Goal: Find specific page/section: Find specific page/section

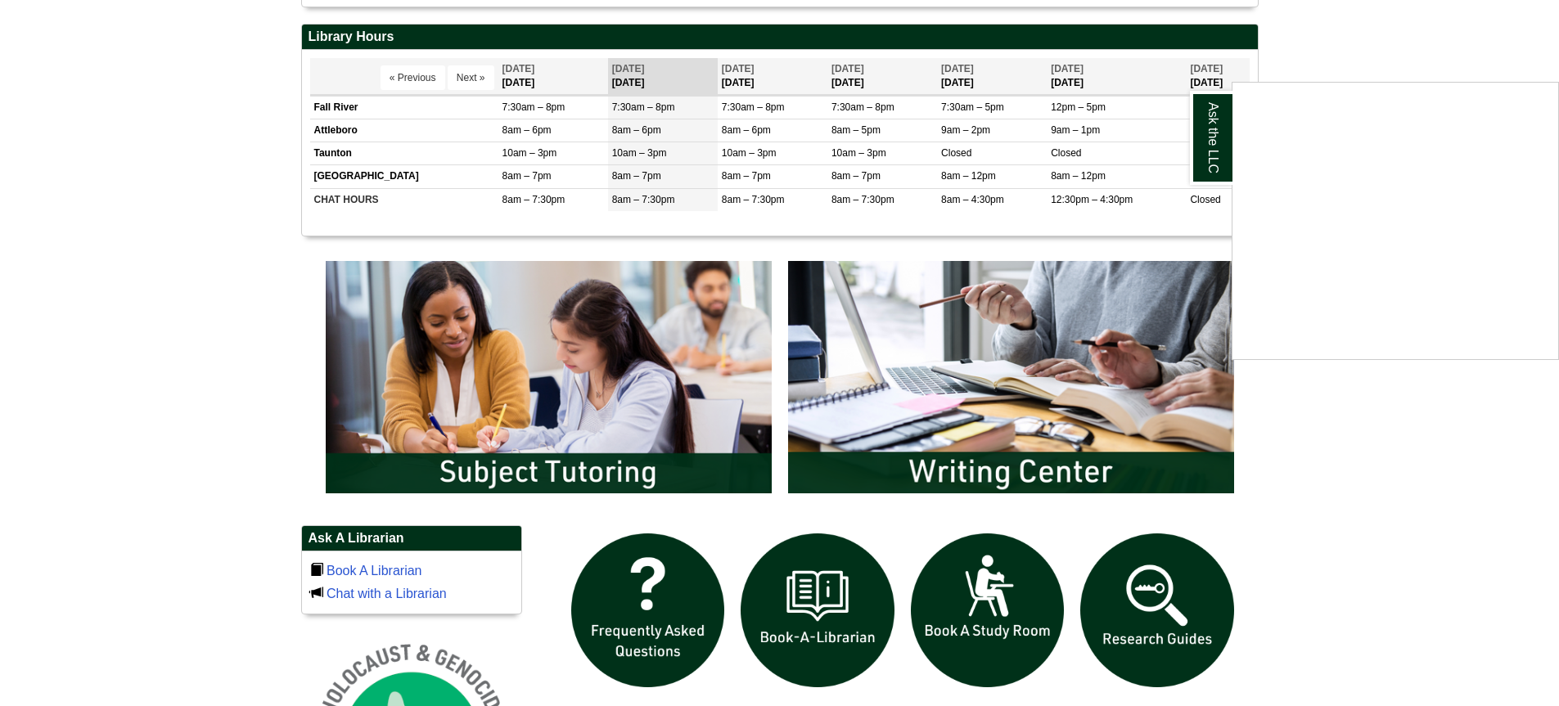
scroll to position [649, 0]
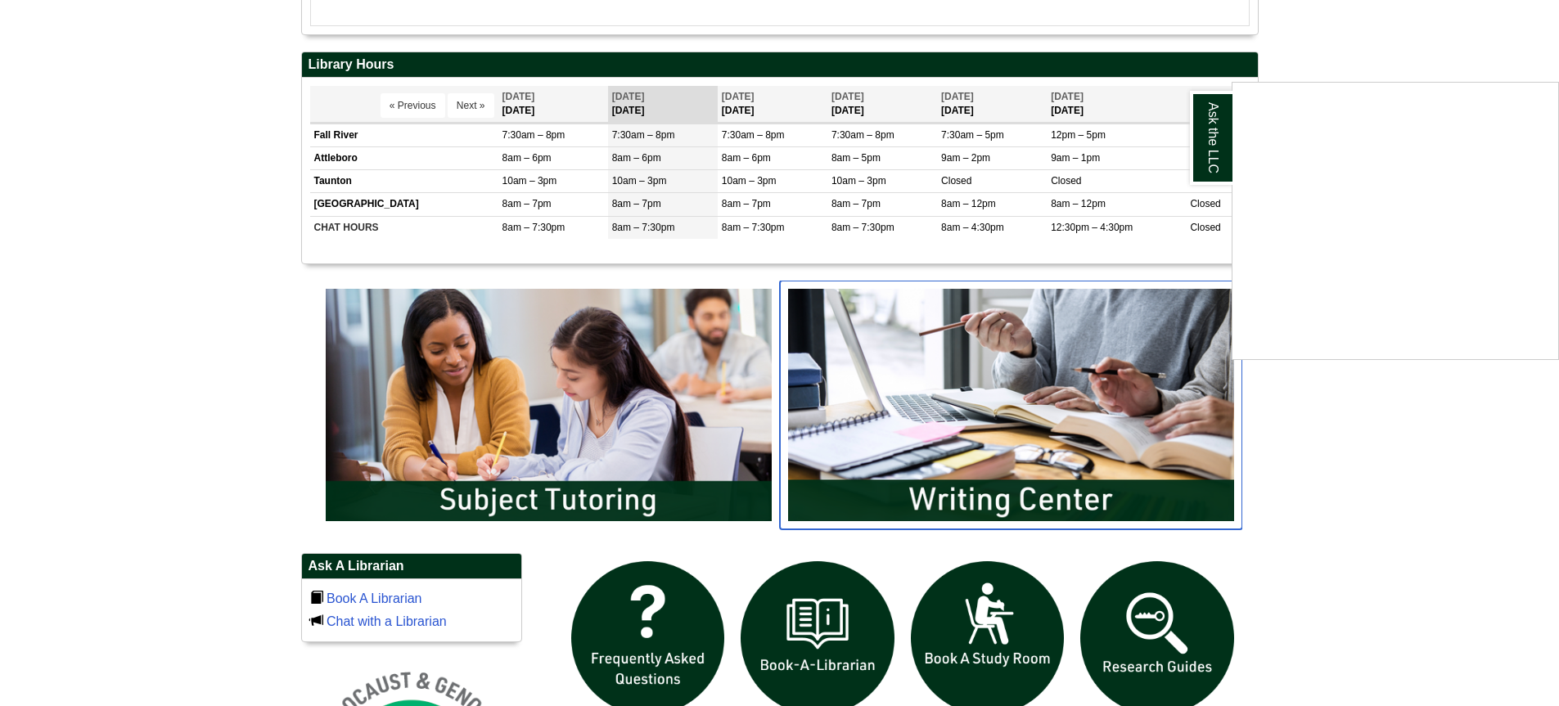
click at [925, 455] on img "slideshow" at bounding box center [1011, 405] width 462 height 249
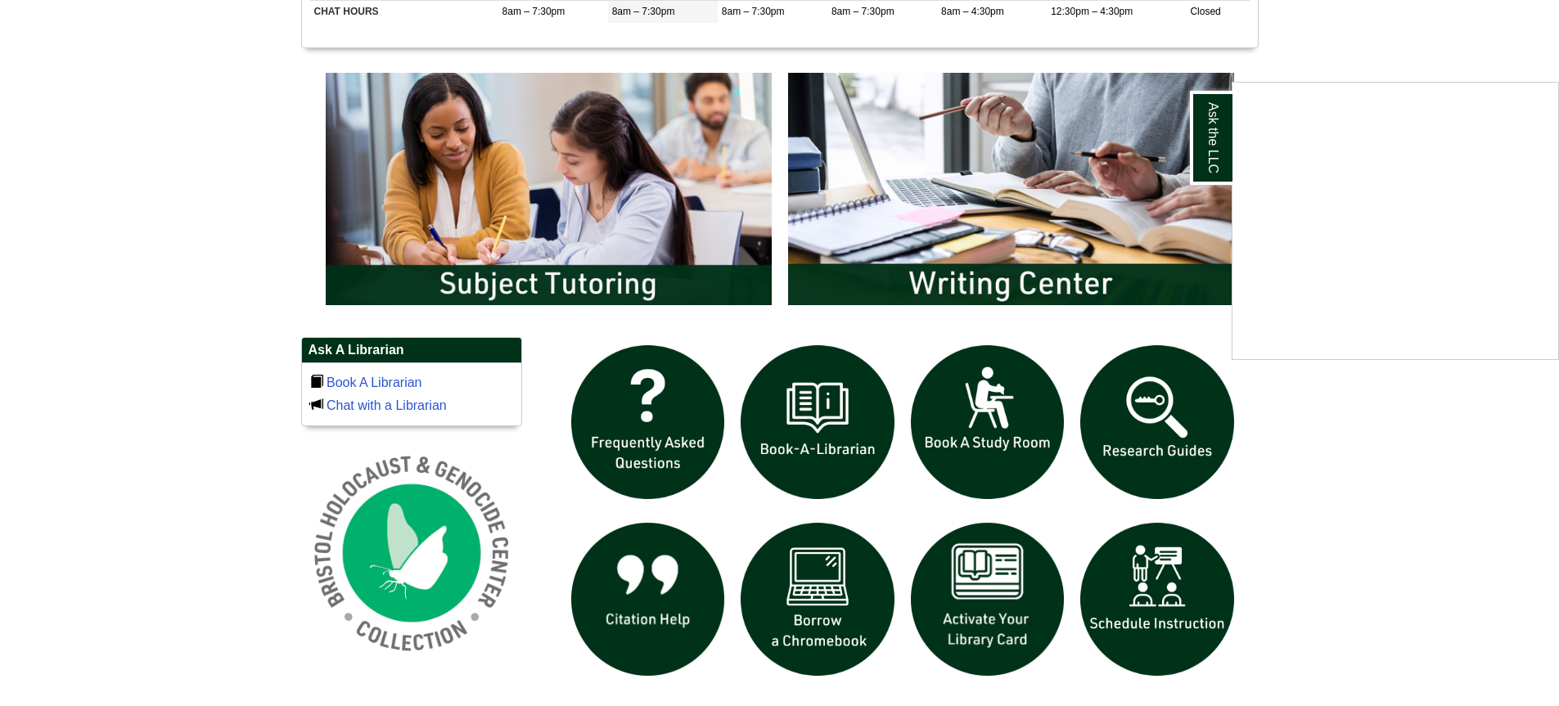
scroll to position [812, 0]
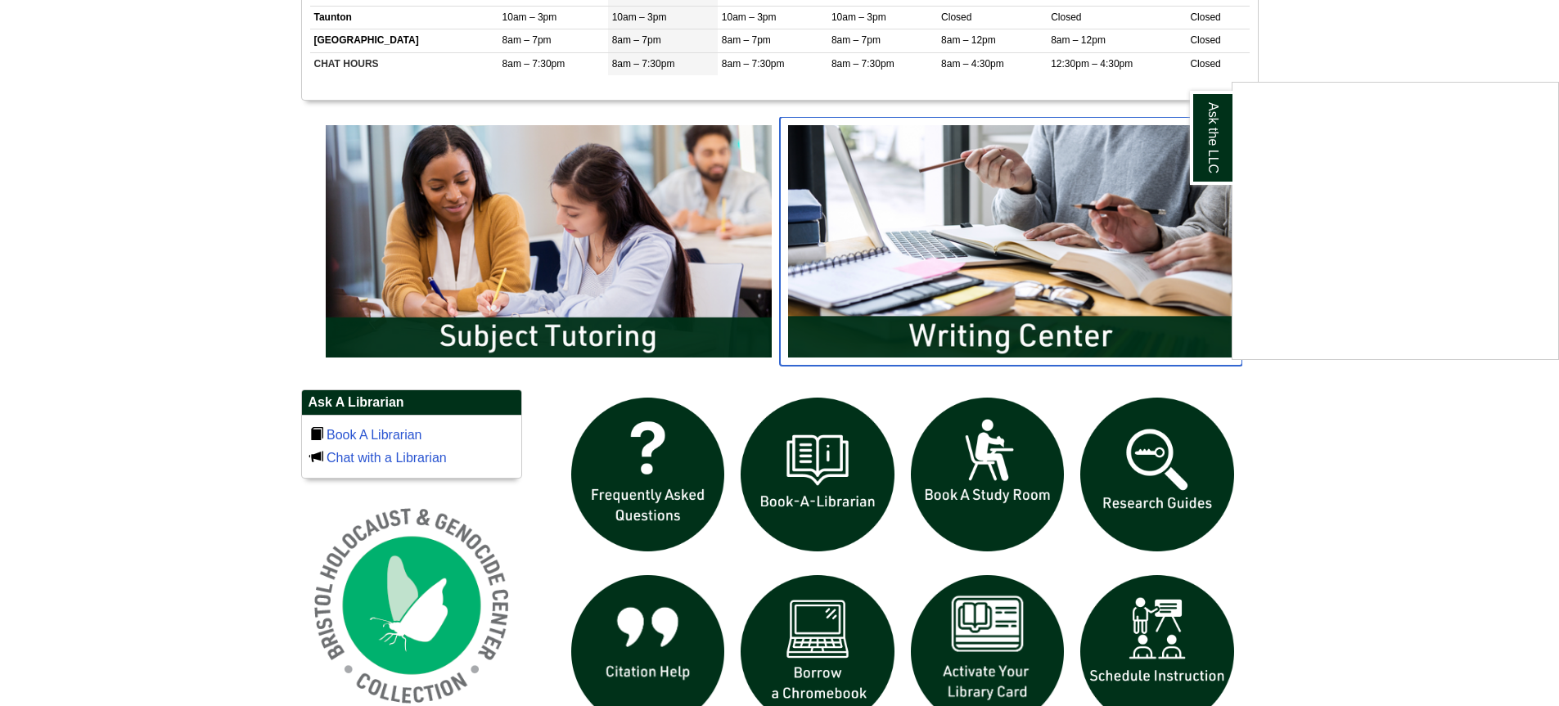
click at [1010, 200] on img "slideshow" at bounding box center [1011, 241] width 462 height 249
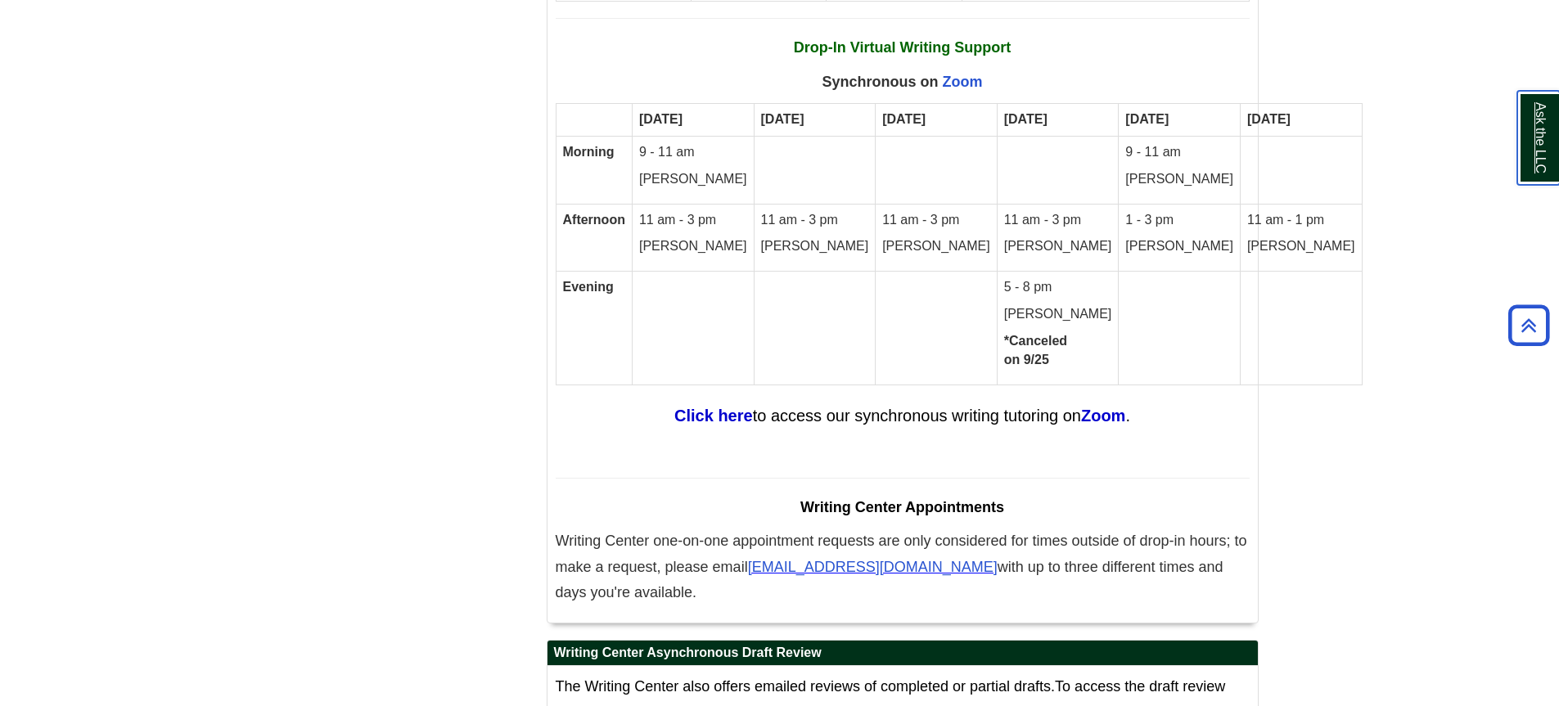
scroll to position [9384, 0]
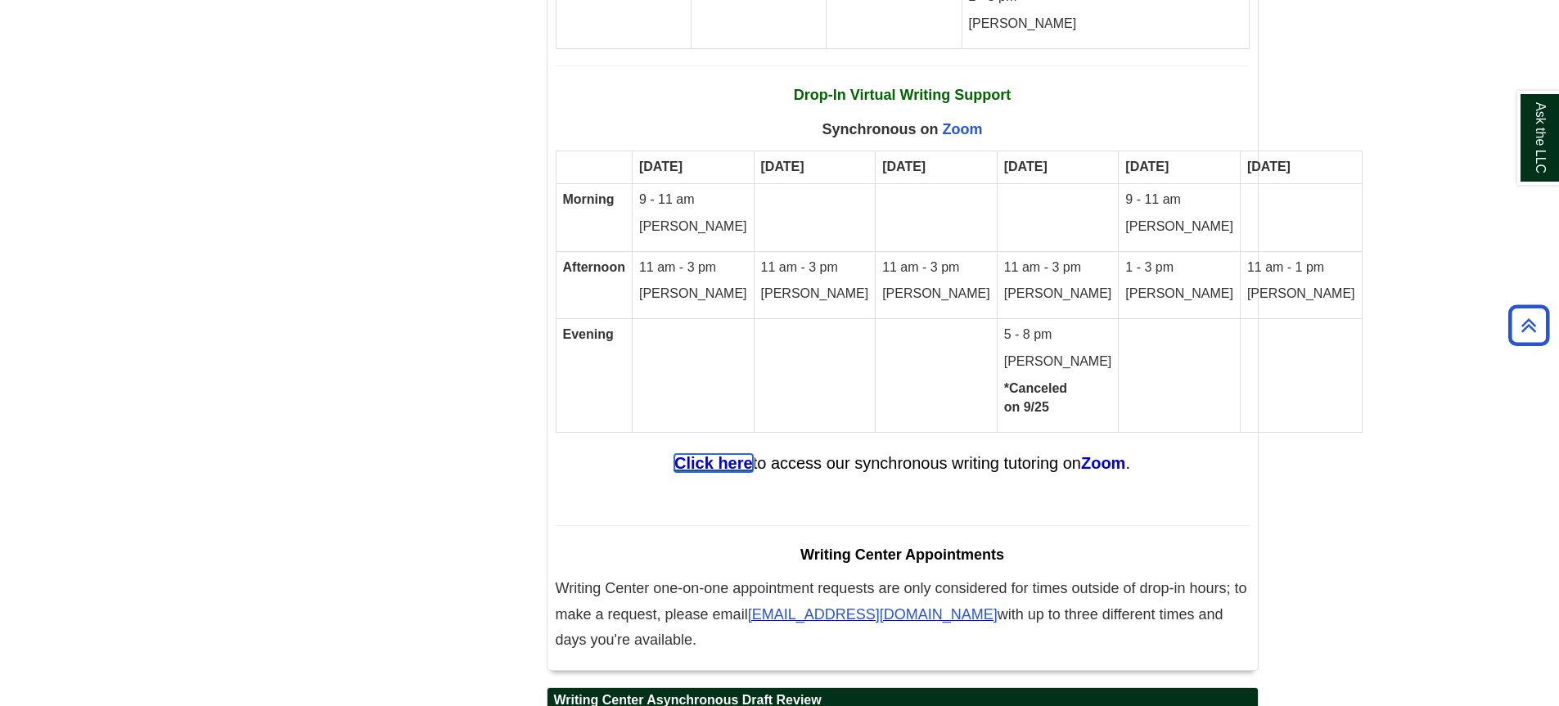
click at [716, 454] on strong "Click here" at bounding box center [713, 463] width 79 height 18
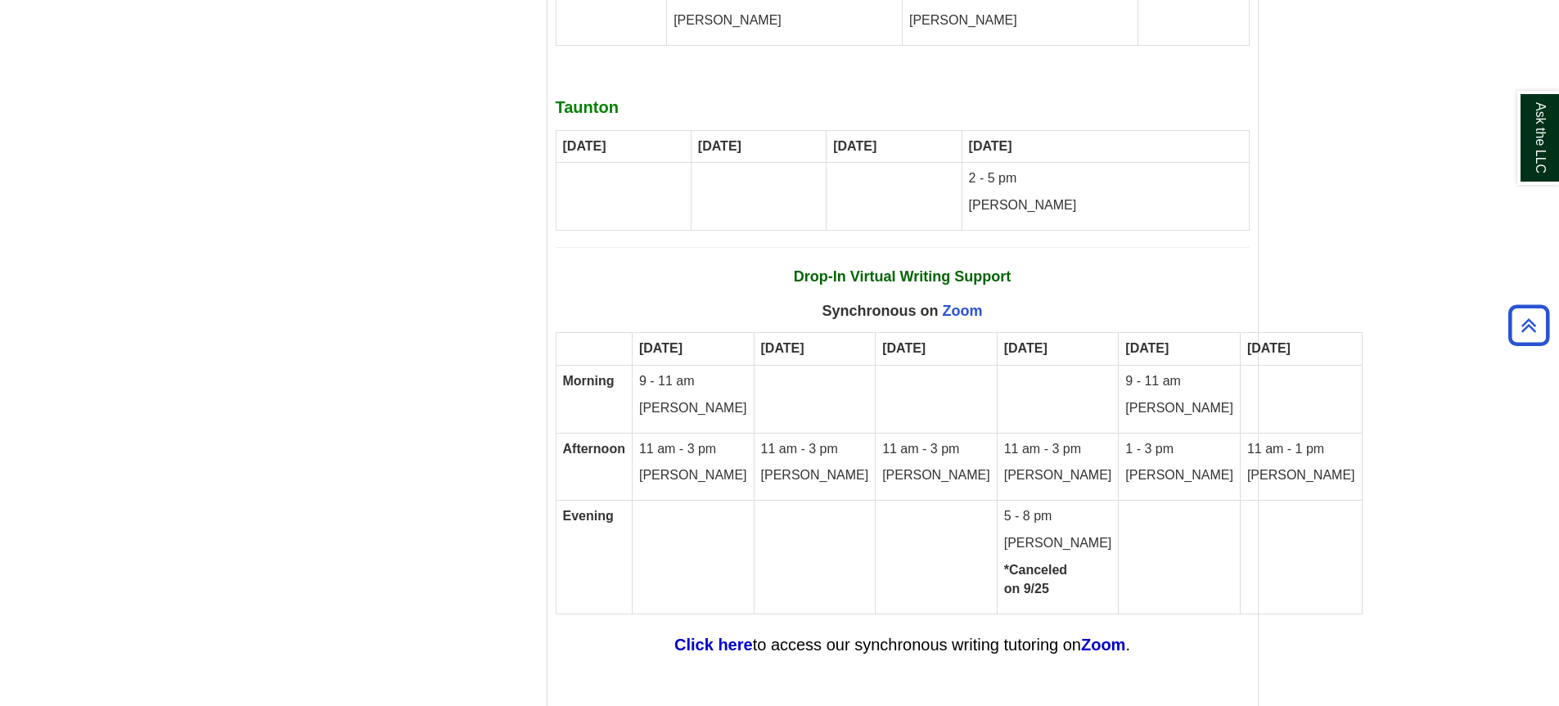
scroll to position [9220, 0]
